Goal: Transaction & Acquisition: Purchase product/service

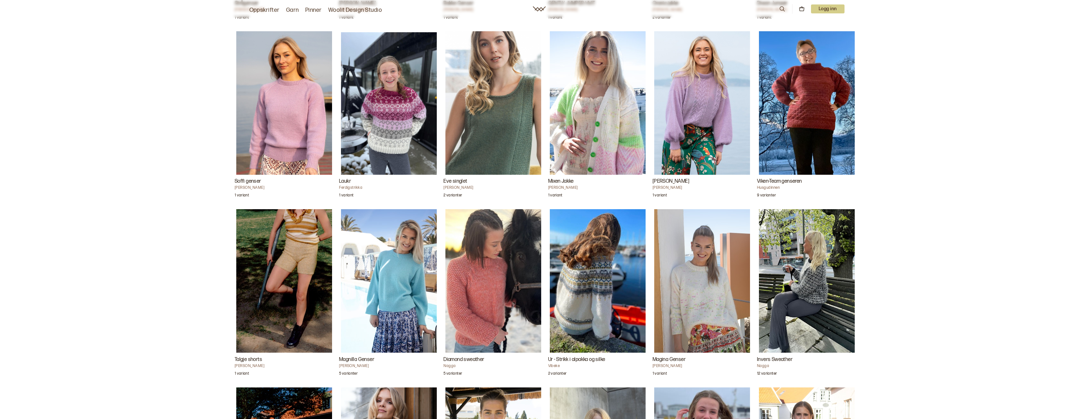
scroll to position [990, 0]
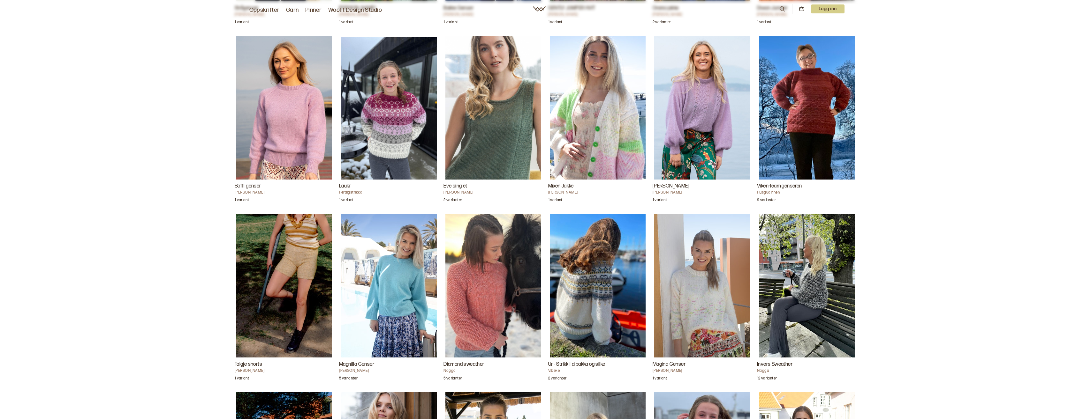
click at [283, 124] on img "Soffi genser" at bounding box center [284, 108] width 96 height 144
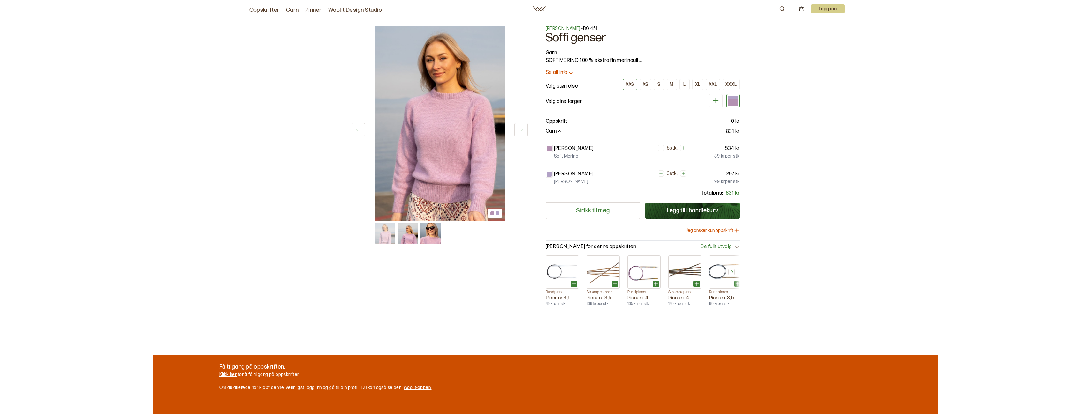
click at [708, 230] on button "Jeg ønsker kun oppskrift" at bounding box center [712, 231] width 54 height 6
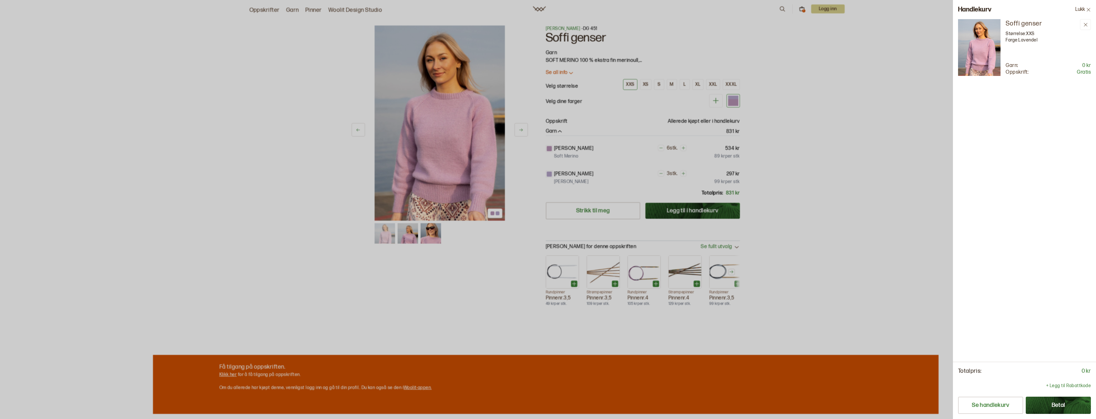
click at [1078, 9] on button "Lukk" at bounding box center [1083, 9] width 26 height 19
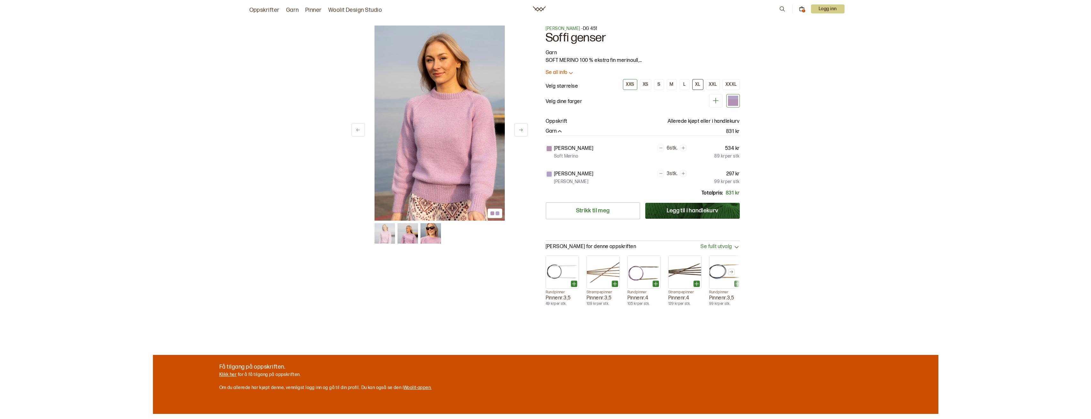
click at [700, 85] on div "XL" at bounding box center [697, 85] width 5 height 6
click at [801, 12] on div "1 Logg inn" at bounding box center [812, 9] width 66 height 10
click at [803, 8] on icon at bounding box center [802, 9] width 6 height 6
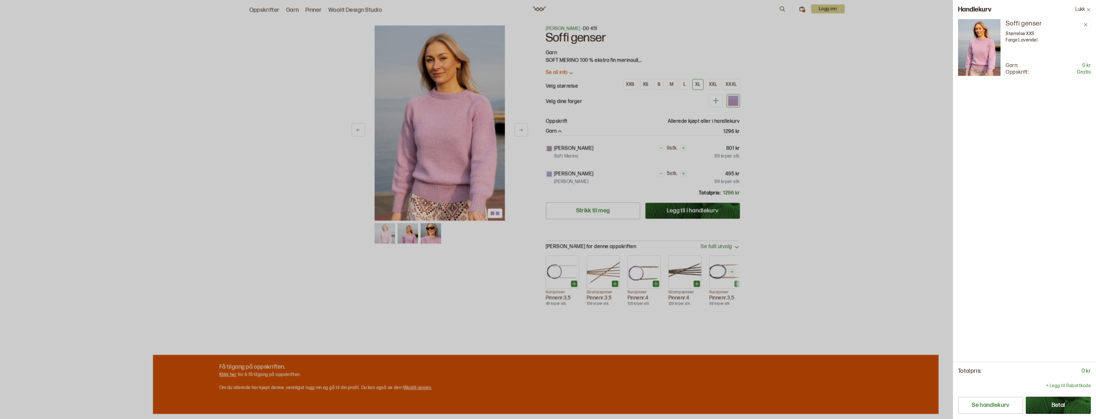
drag, startPoint x: 1061, startPoint y: 410, endPoint x: 1021, endPoint y: 222, distance: 191.3
click at [1021, 222] on div "[PERSON_NAME] Størrelse: XXS Farge: Lavendel Garn: 0 kr Oppskrift: Gratis" at bounding box center [1024, 190] width 143 height 343
click at [1011, 408] on button "Se handlekurv" at bounding box center [990, 405] width 65 height 17
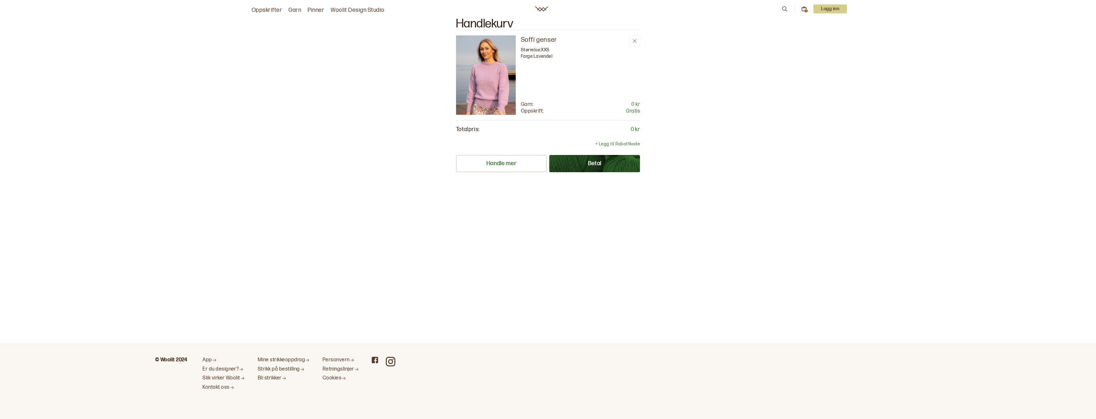
click at [616, 161] on button "Betal" at bounding box center [594, 163] width 91 height 17
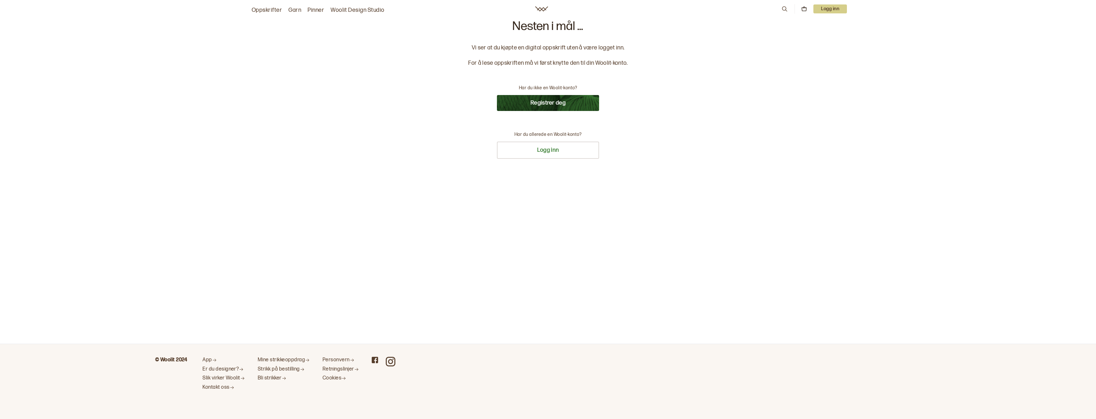
click at [543, 104] on button "Registrer deg" at bounding box center [548, 103] width 102 height 16
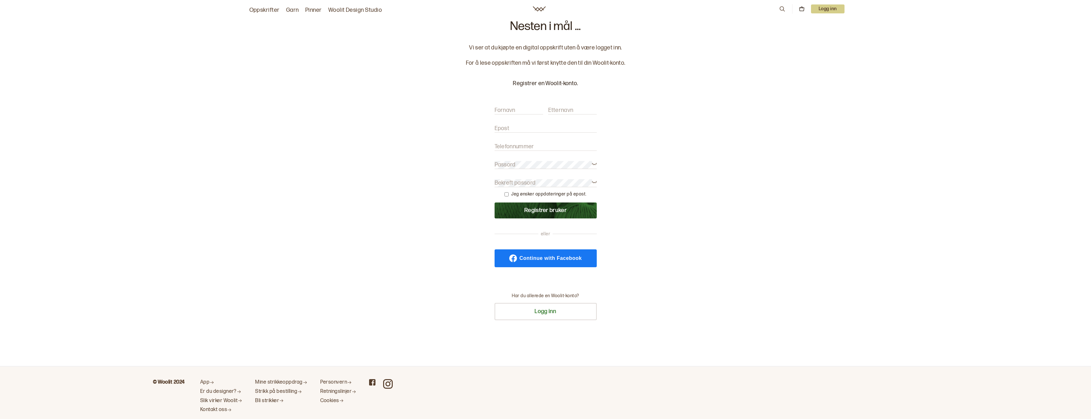
click at [529, 112] on input "Fornavn" at bounding box center [518, 111] width 49 height 8
type input "Ingeborg"
type input "Myran"
type input "ingeborg.myran@rema.no"
type input "99329231"
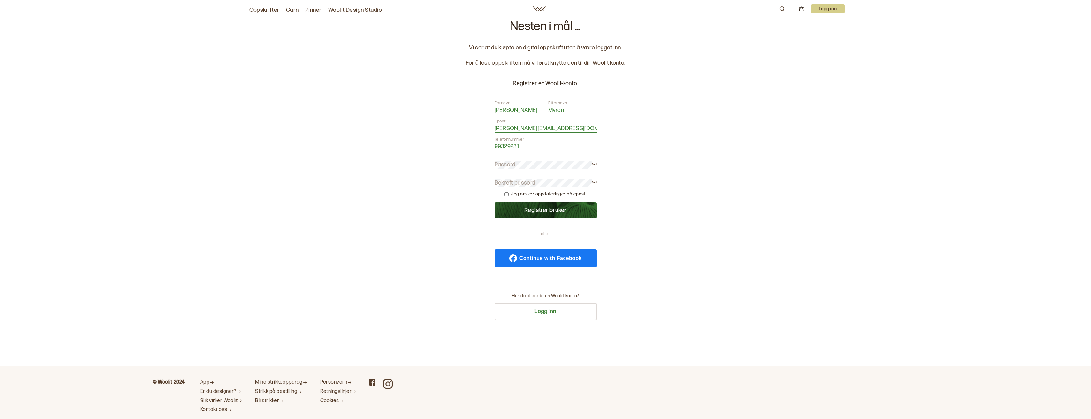
click at [564, 127] on input "ingeborg.myran@rema.no" at bounding box center [545, 129] width 102 height 8
drag, startPoint x: 564, startPoint y: 127, endPoint x: 517, endPoint y: 127, distance: 46.9
click at [517, 127] on input "ingeborg.myran@rema.no" at bounding box center [545, 129] width 102 height 8
type input "ingeborg@oppdal.com"
click at [550, 209] on button "Registrer bruker" at bounding box center [545, 211] width 102 height 16
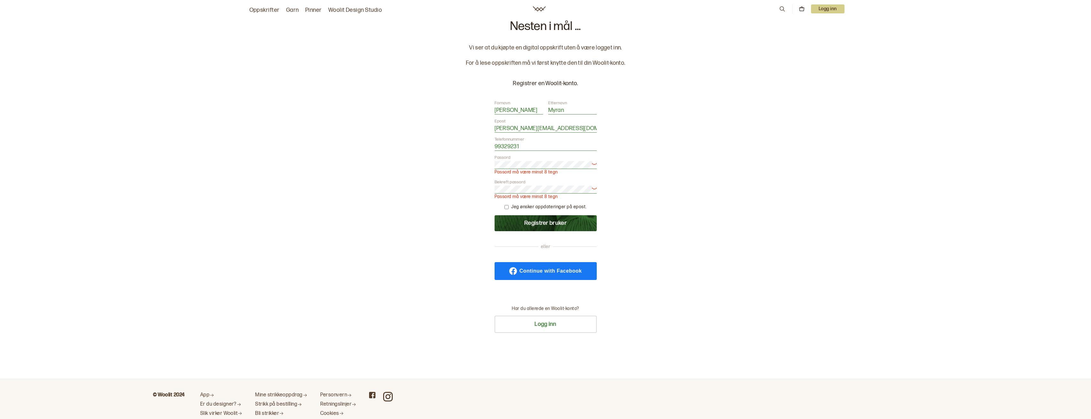
click at [468, 160] on div "Nesten i mål ... Vi ser at du kjøpte en digital oppskrift uten å være logget in…" at bounding box center [546, 189] width 174 height 338
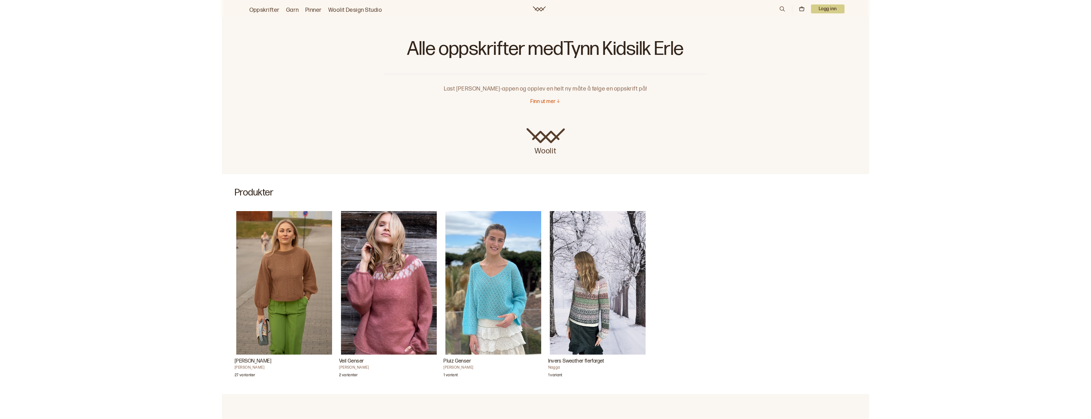
click at [545, 103] on p "Finn ut mer" at bounding box center [542, 102] width 25 height 7
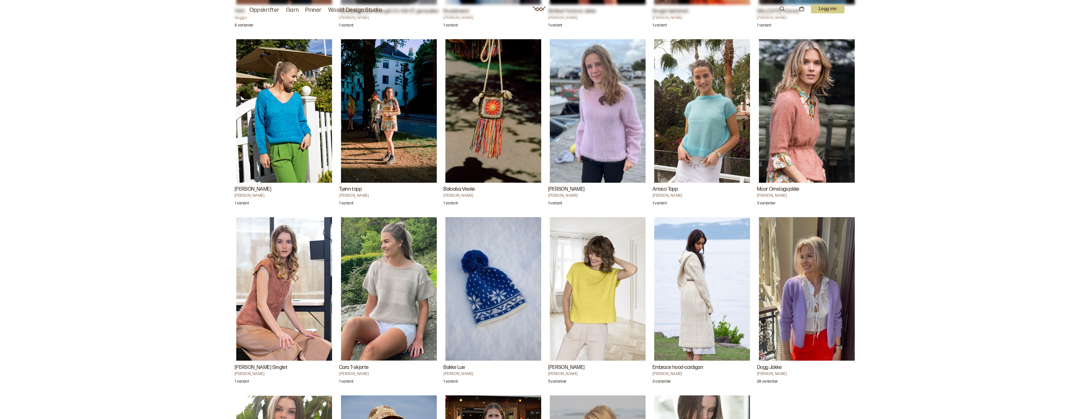
scroll to position [2235, 0]
click at [685, 94] on img "Arioso Topp" at bounding box center [702, 111] width 96 height 144
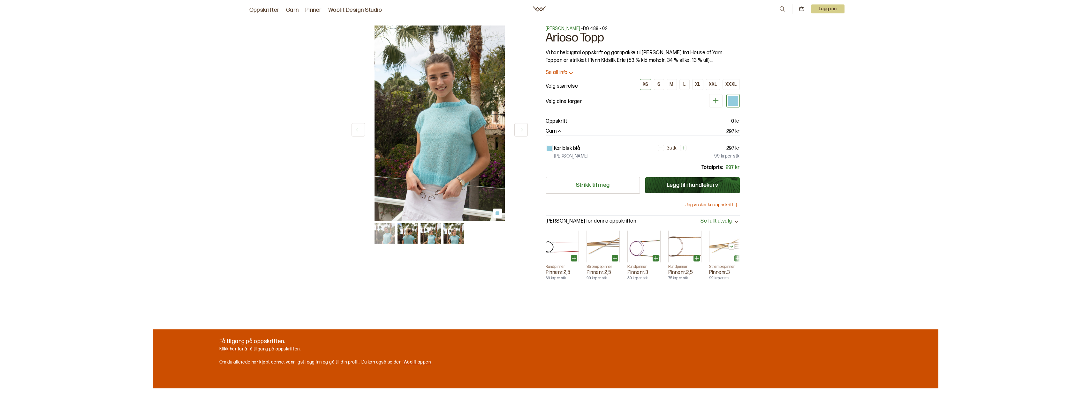
click at [414, 237] on img at bounding box center [407, 233] width 20 height 20
